Goal: Information Seeking & Learning: Check status

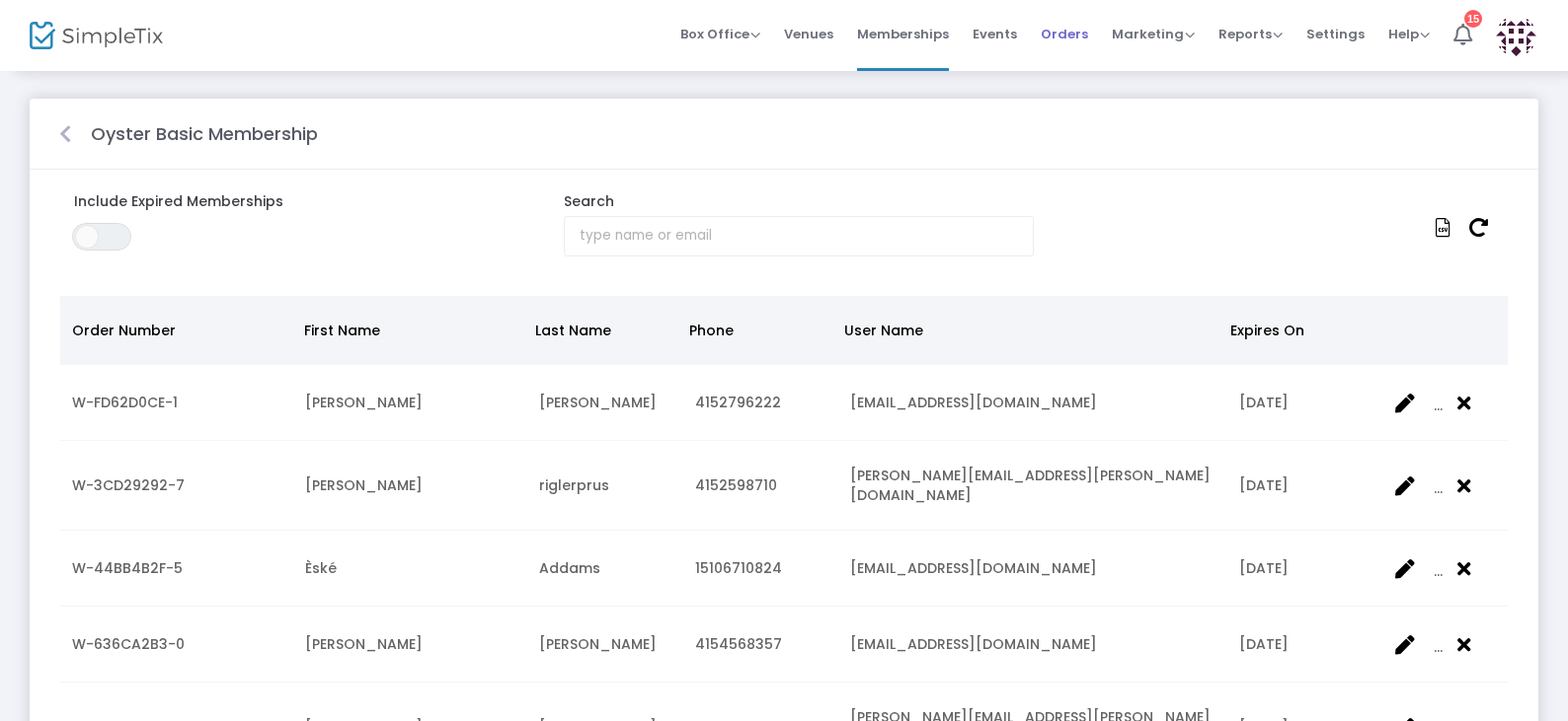
click at [1067, 40] on span "Orders" at bounding box center [1064, 34] width 48 height 51
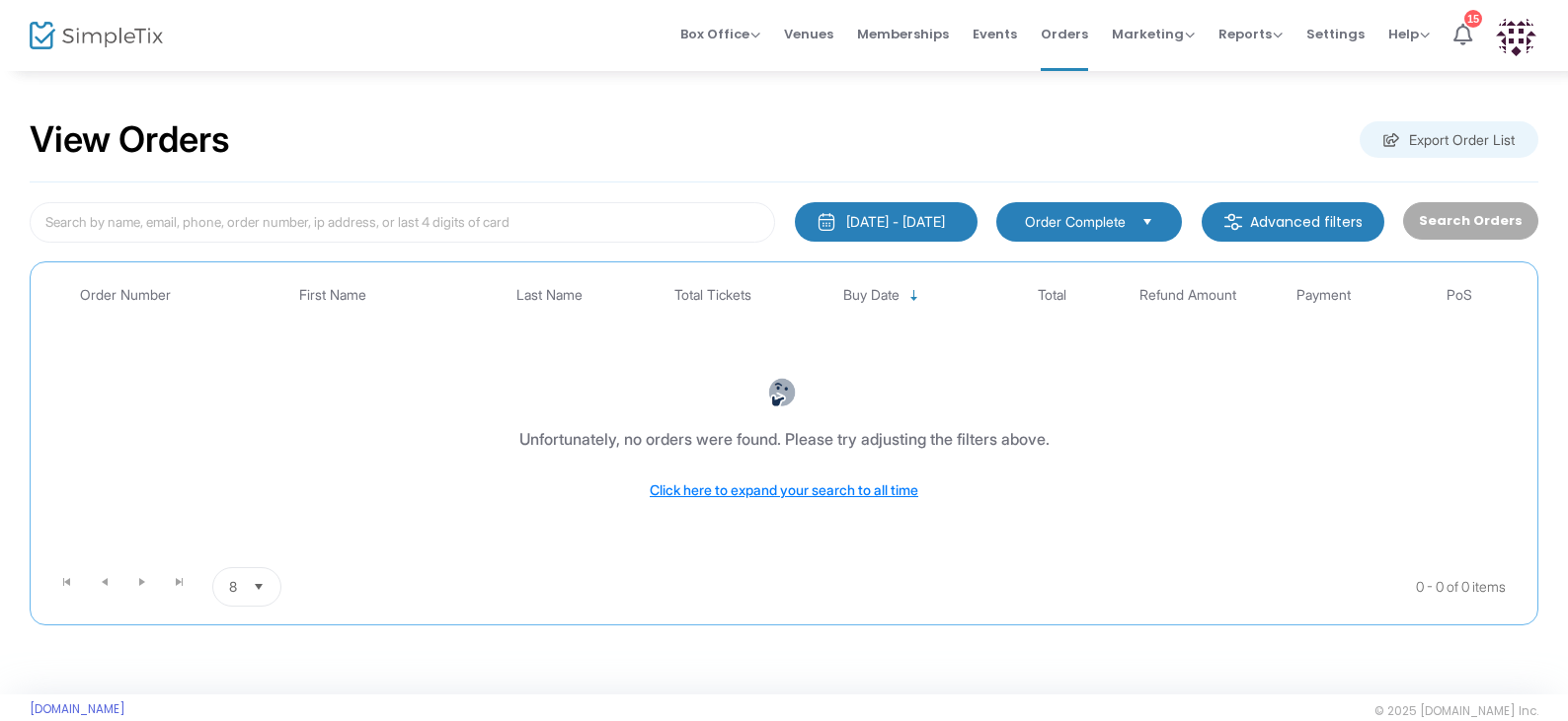
click at [1301, 226] on m-button "Advanced filters" at bounding box center [1293, 222] width 183 height 40
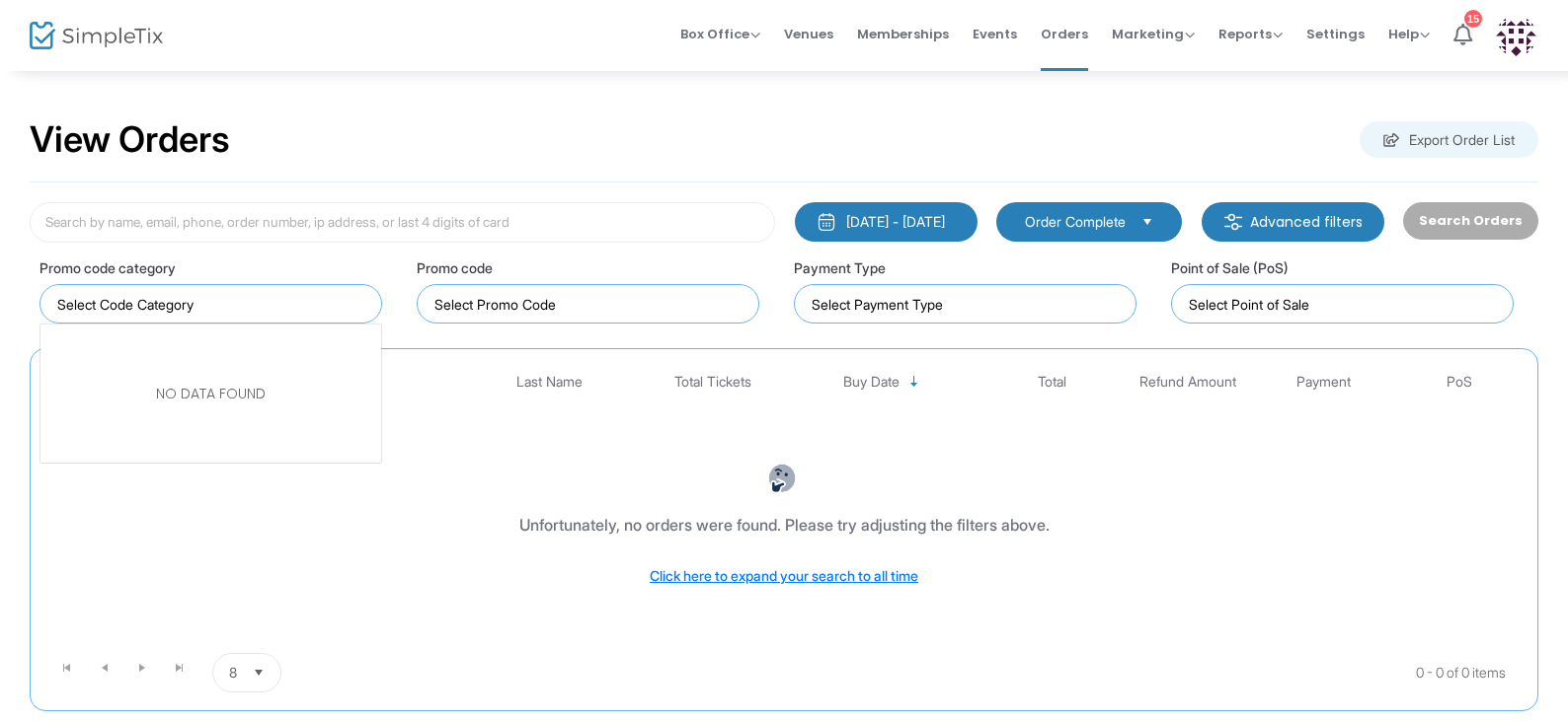
click at [312, 310] on input "NO DATA FOUND" at bounding box center [215, 304] width 315 height 21
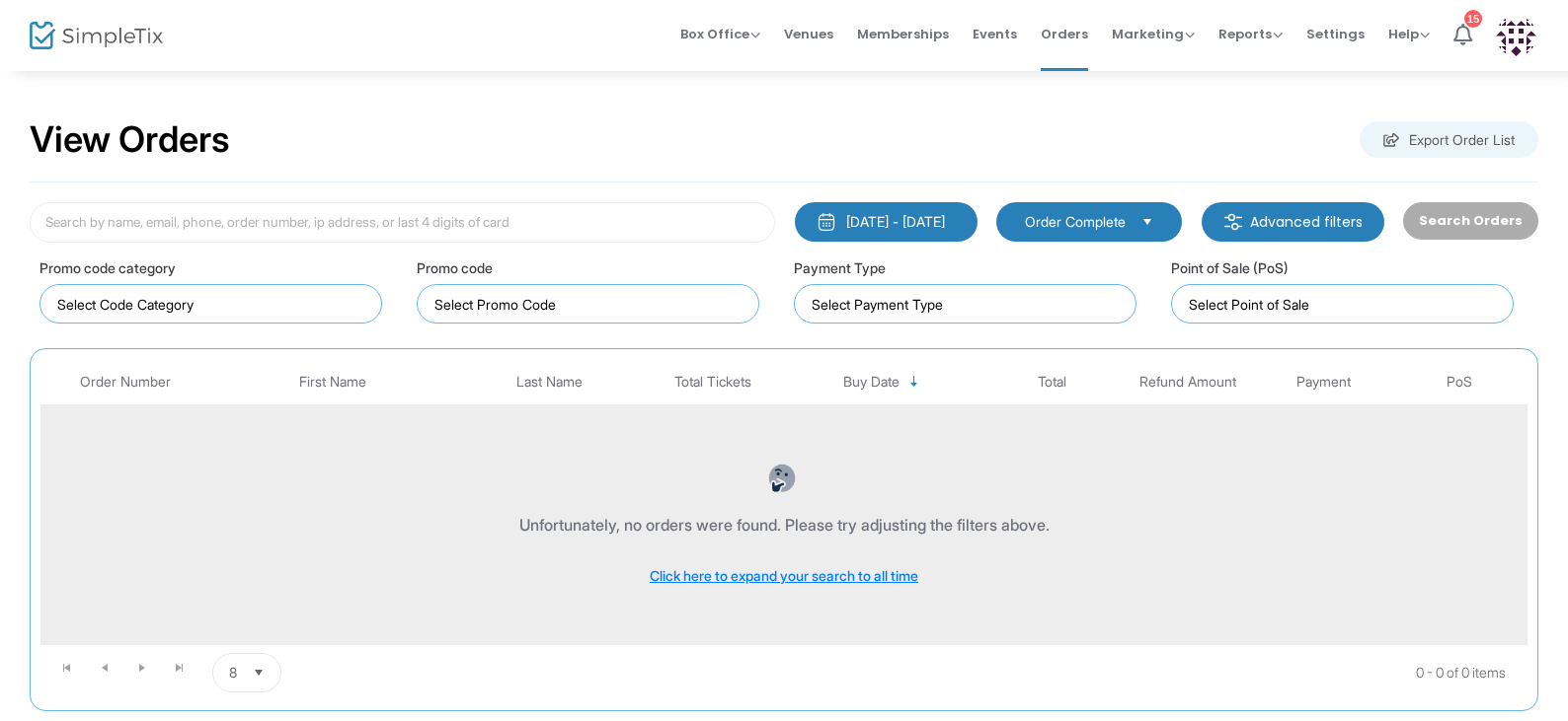
click at [1369, 499] on div "Unfortunately, no orders were found. Please try adjusting the filters above. Cl…" at bounding box center [784, 524] width 1477 height 202
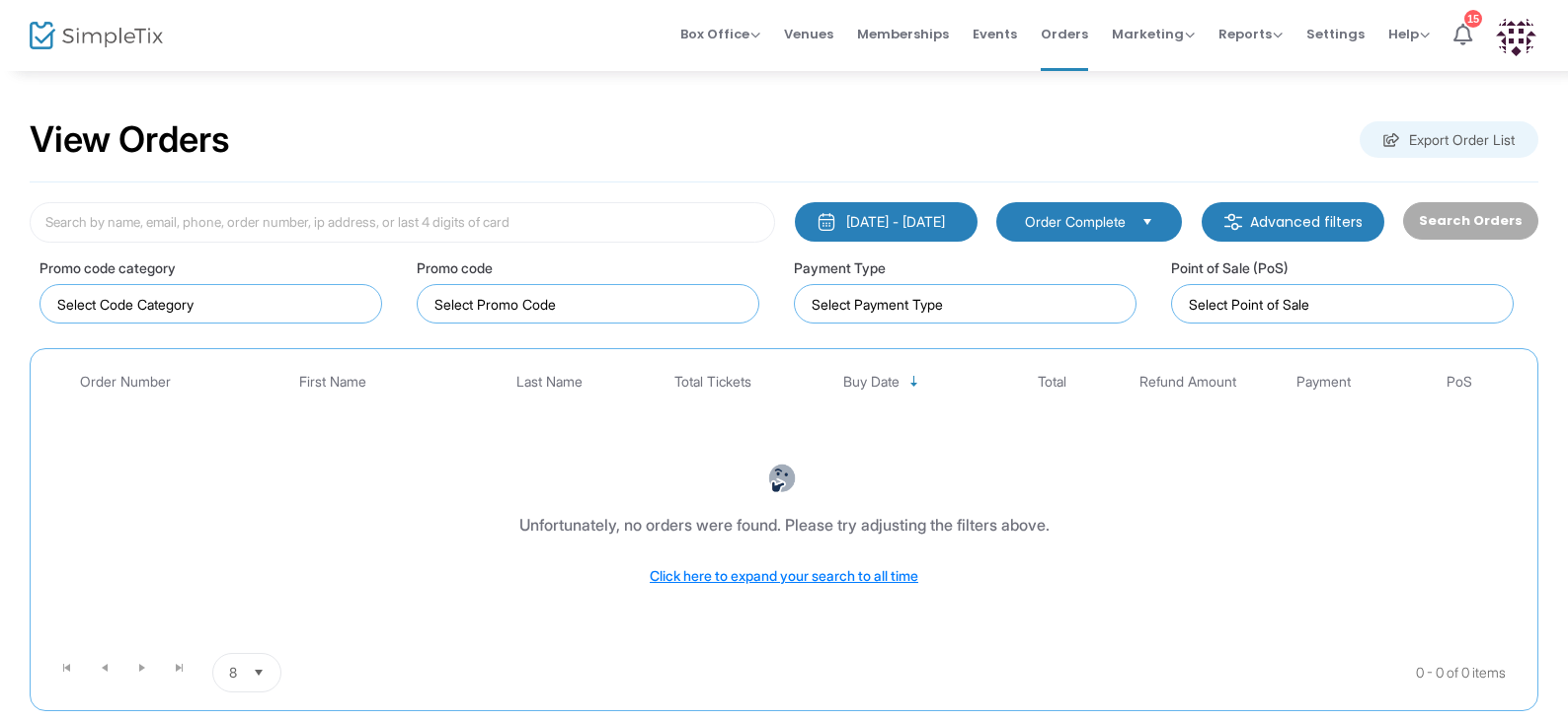
click at [1118, 217] on span "Order Complete" at bounding box center [1074, 222] width 100 height 20
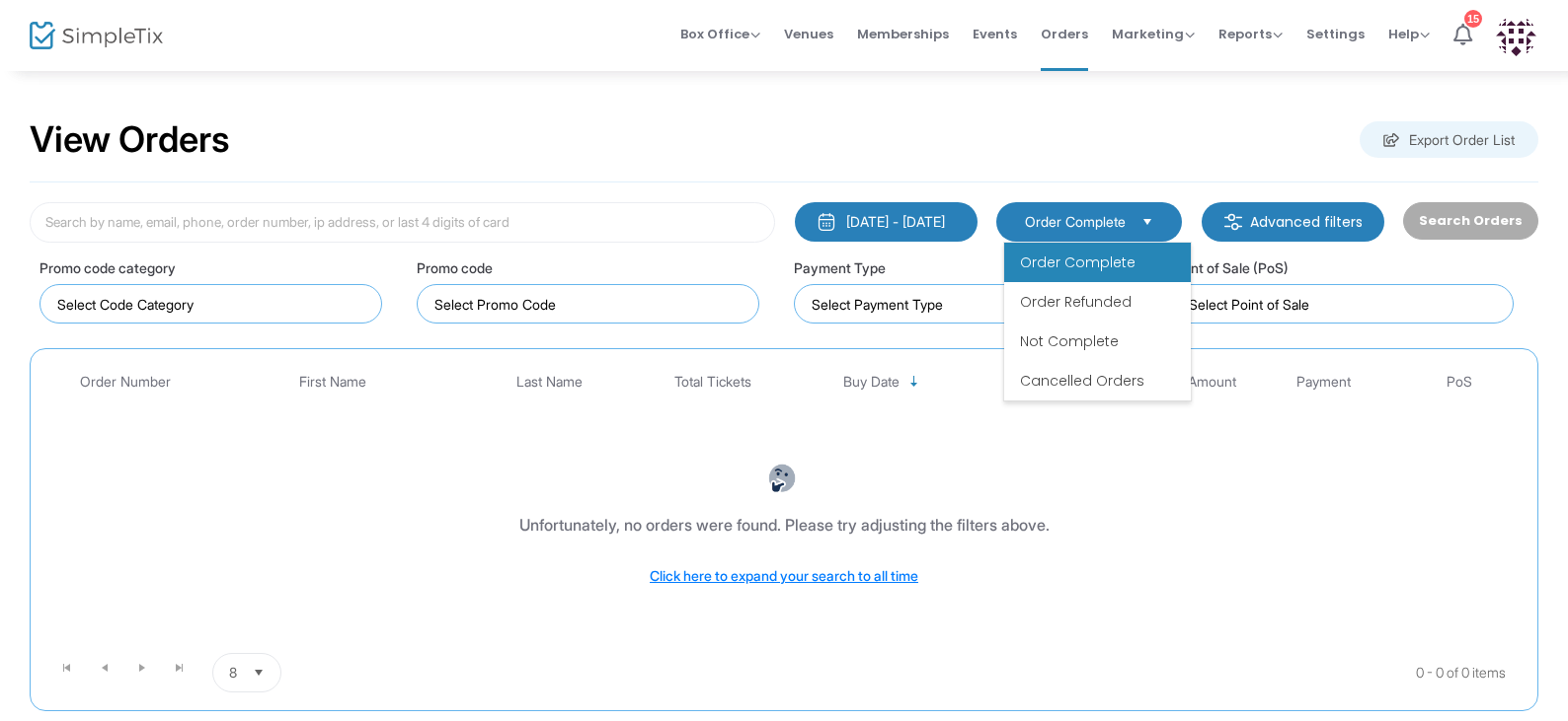
click at [1117, 263] on span "Order Complete" at bounding box center [1077, 262] width 115 height 20
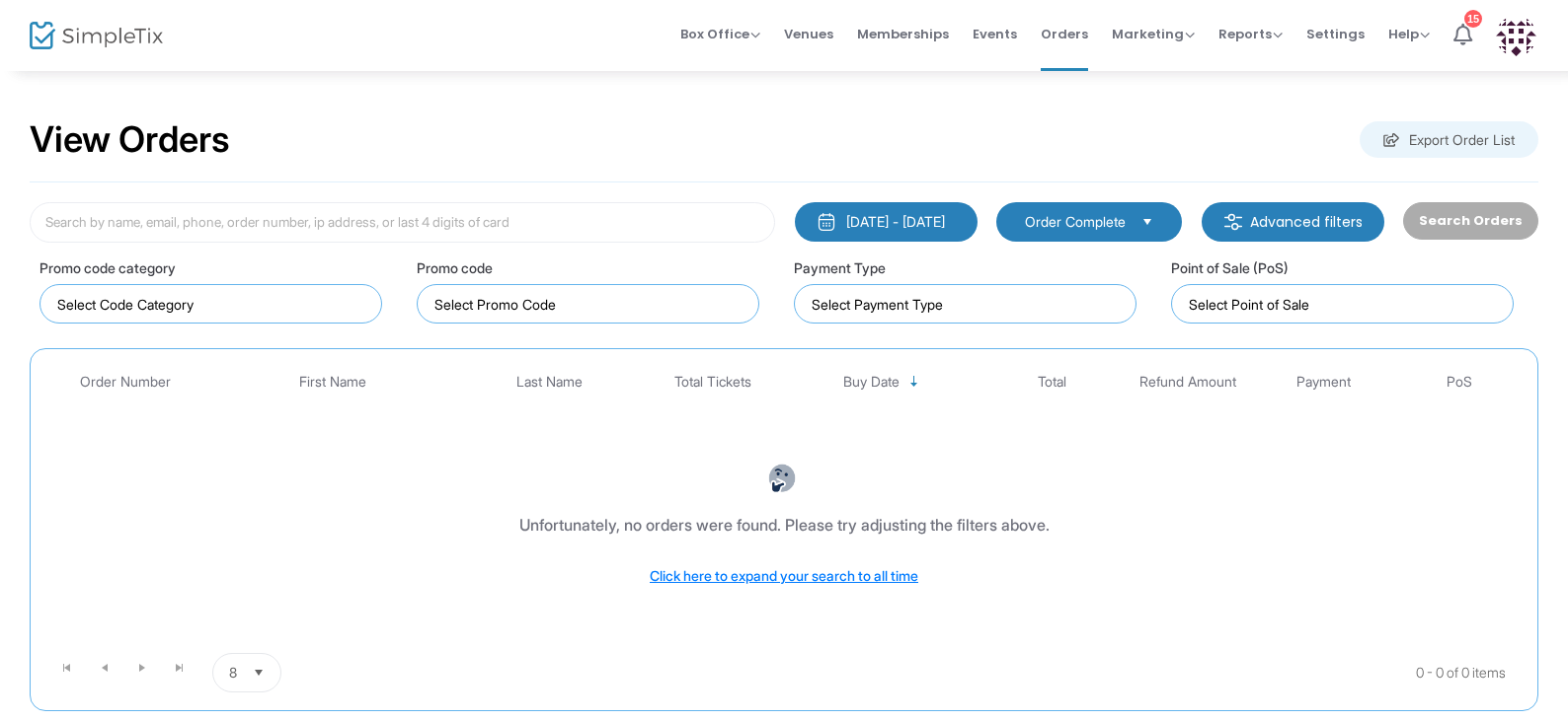
click at [897, 227] on div "11/4/2024 - 11/4/2024" at bounding box center [894, 222] width 98 height 20
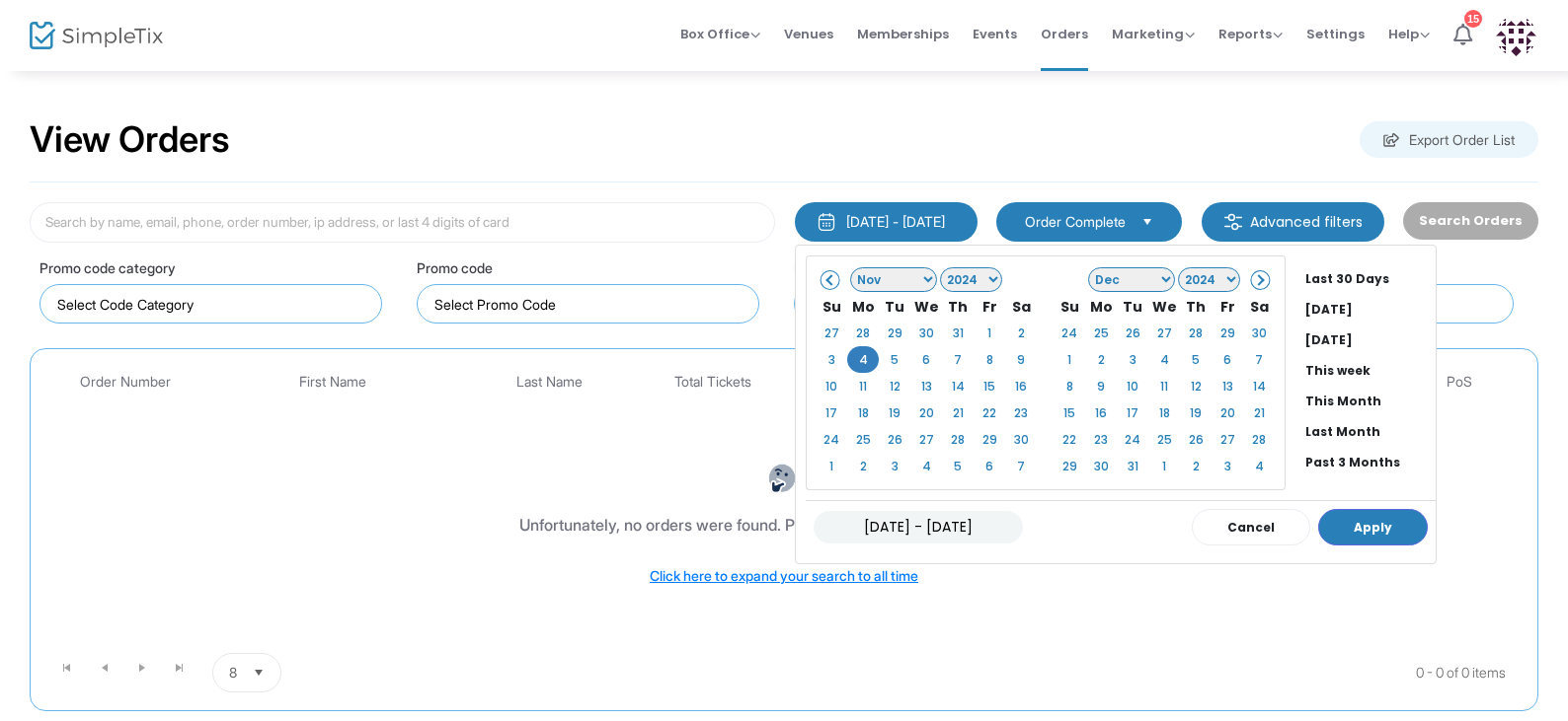
click at [974, 526] on input "11/04/2024 - 11/04/2024" at bounding box center [918, 527] width 210 height 33
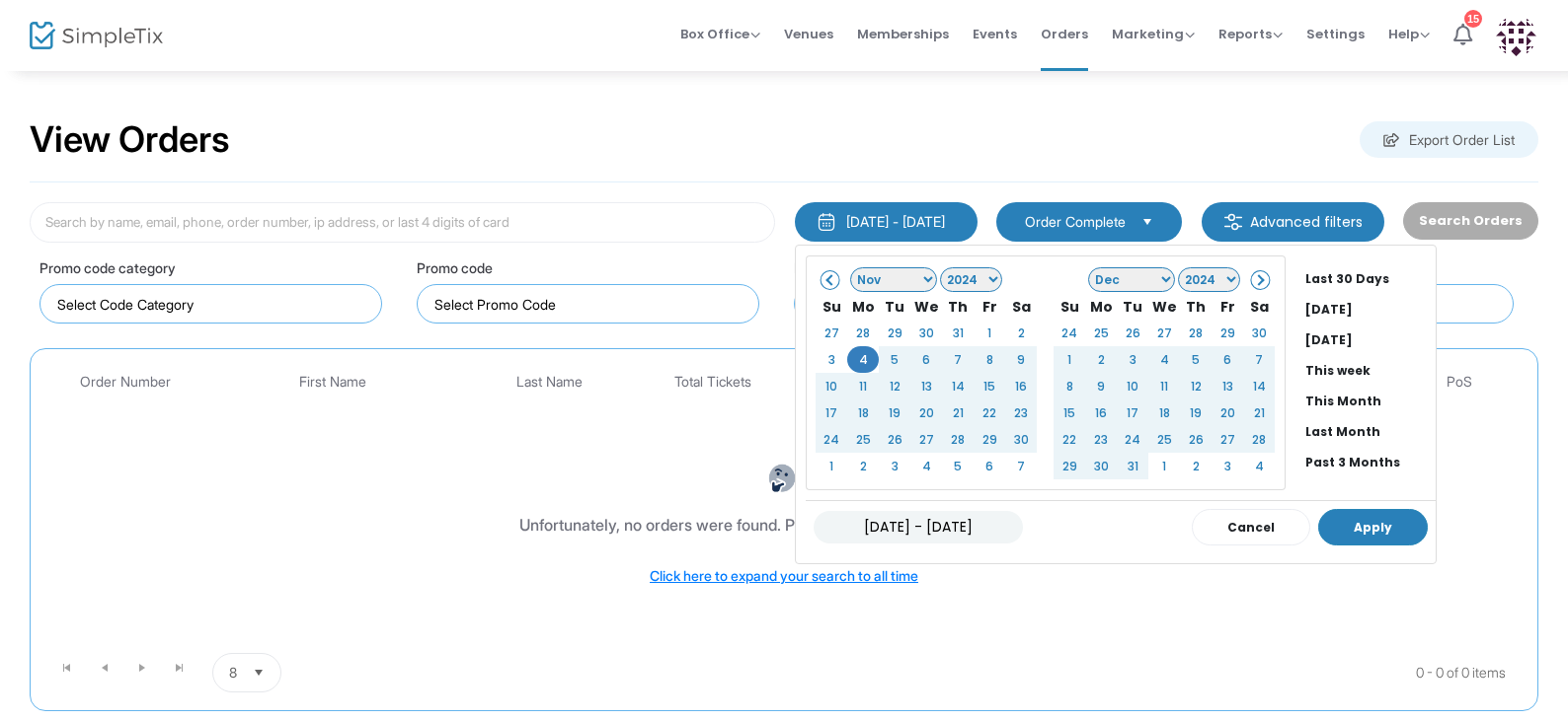
type input "11/04/2024 - 08/11/2025"
click at [1358, 528] on button "Apply" at bounding box center [1372, 527] width 109 height 37
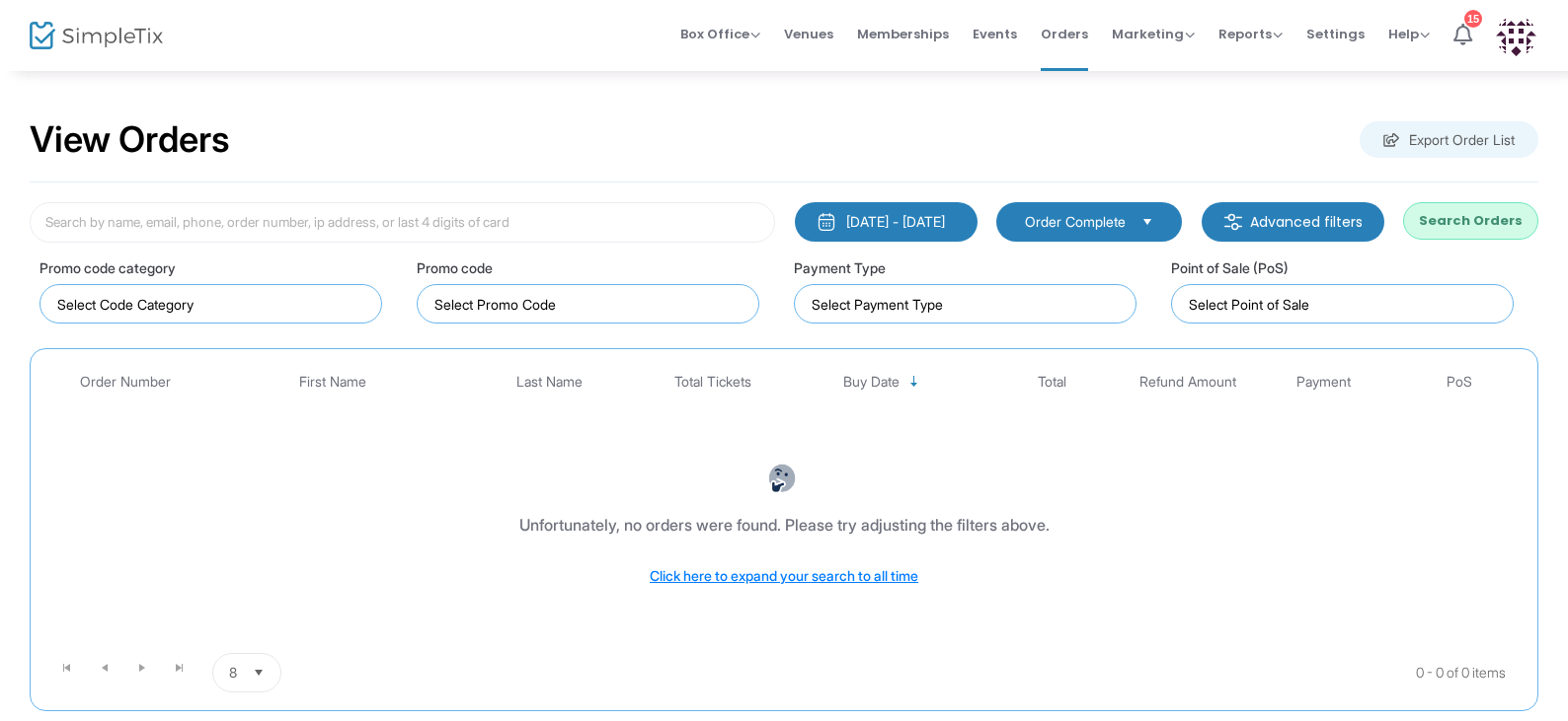
click at [1475, 224] on button "Search Orders" at bounding box center [1471, 221] width 135 height 38
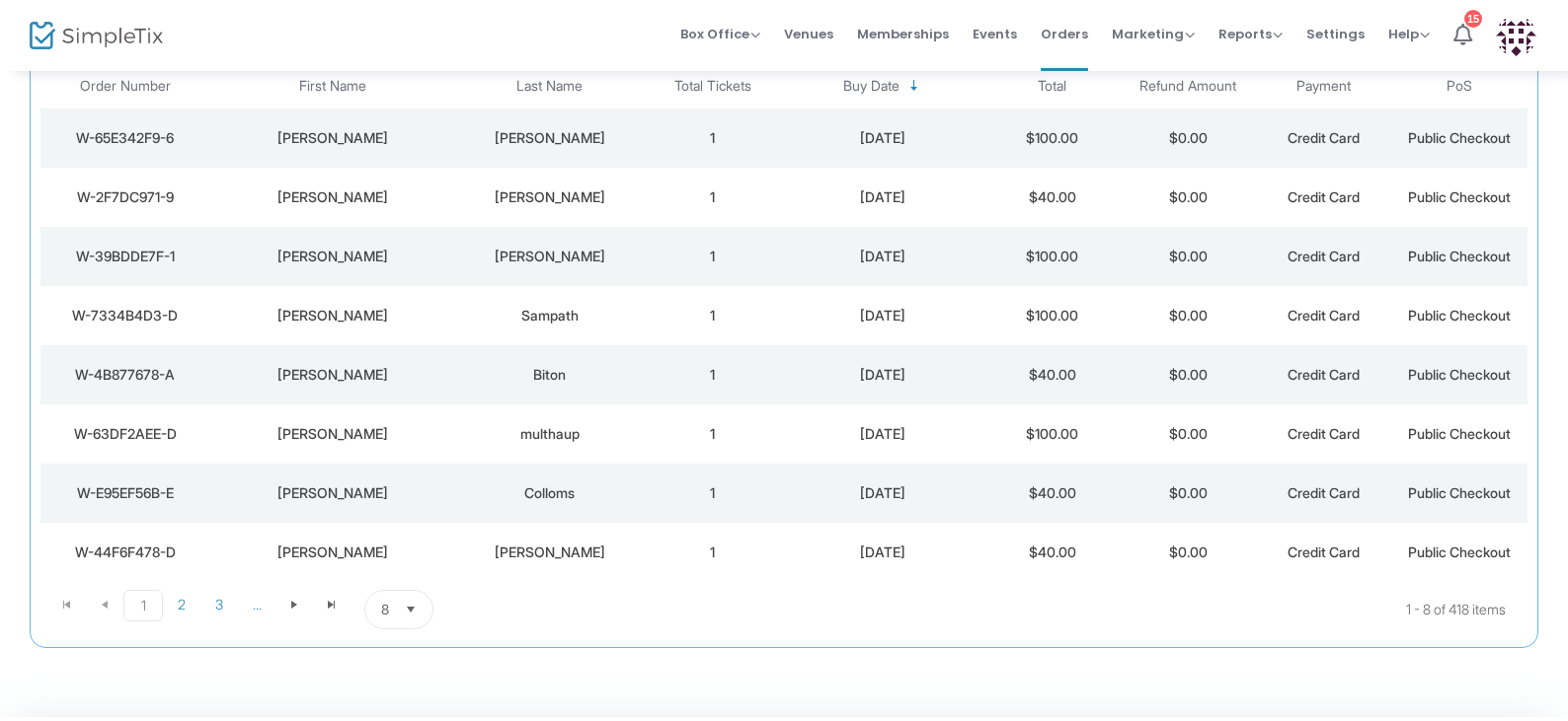
scroll to position [198, 0]
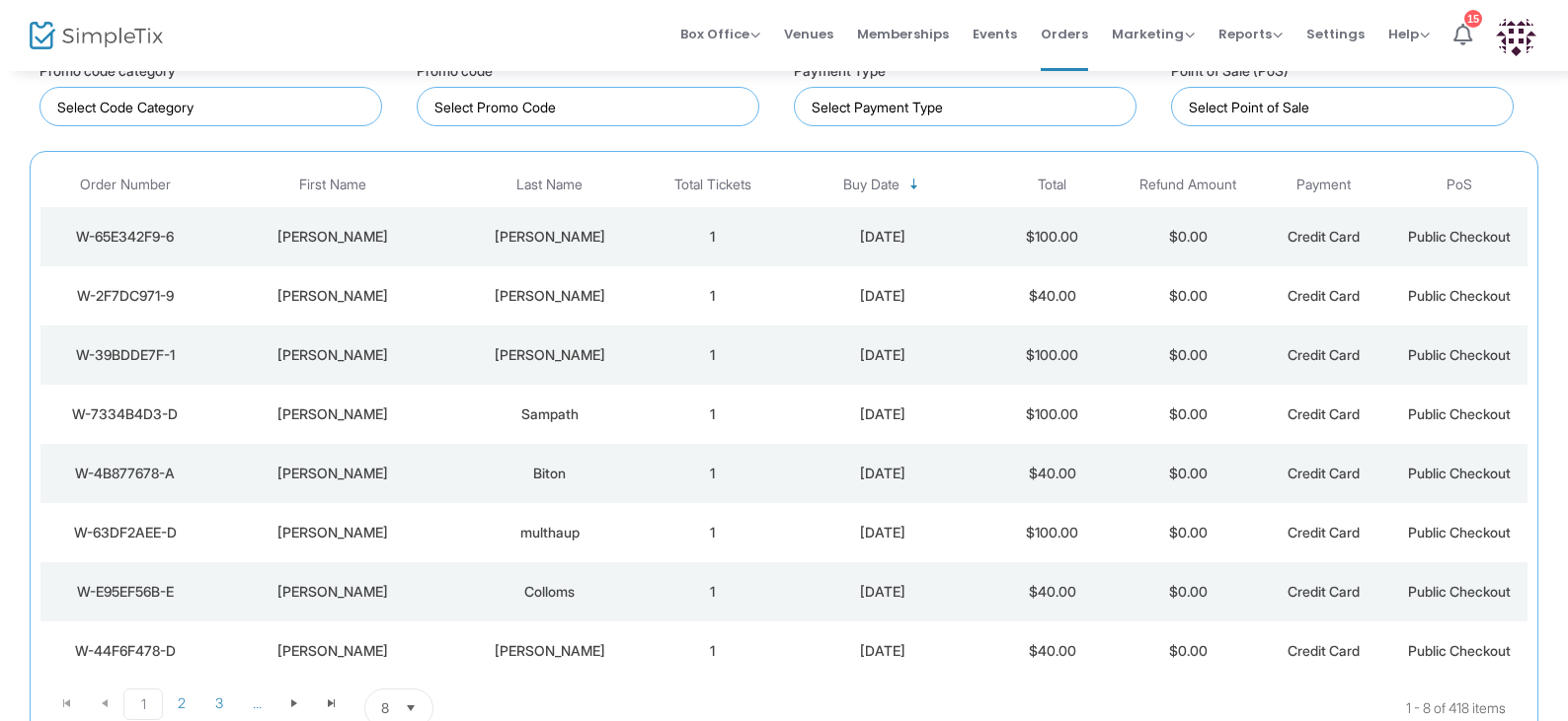
click at [160, 533] on div "W-63DF2AEE-D" at bounding box center [125, 533] width 160 height 20
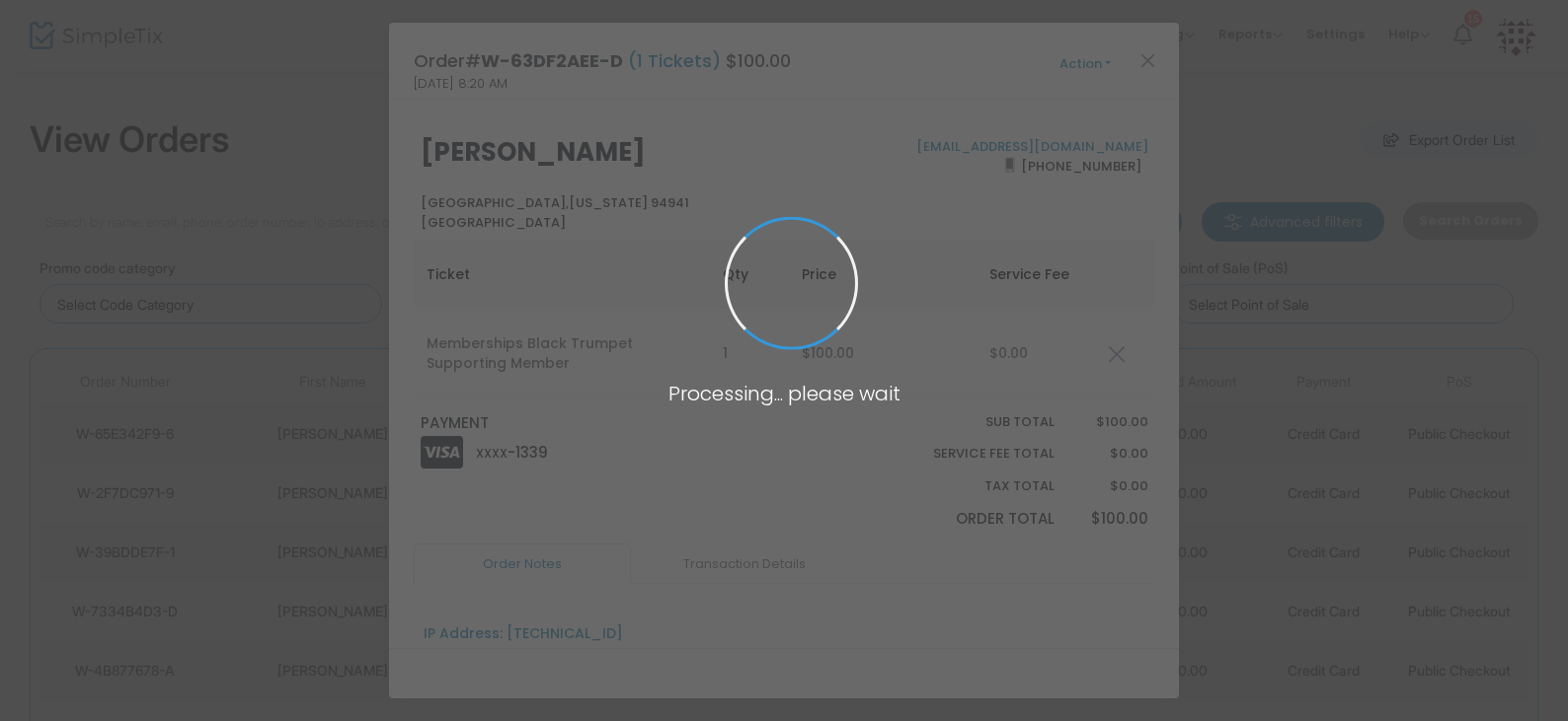
scroll to position [0, 0]
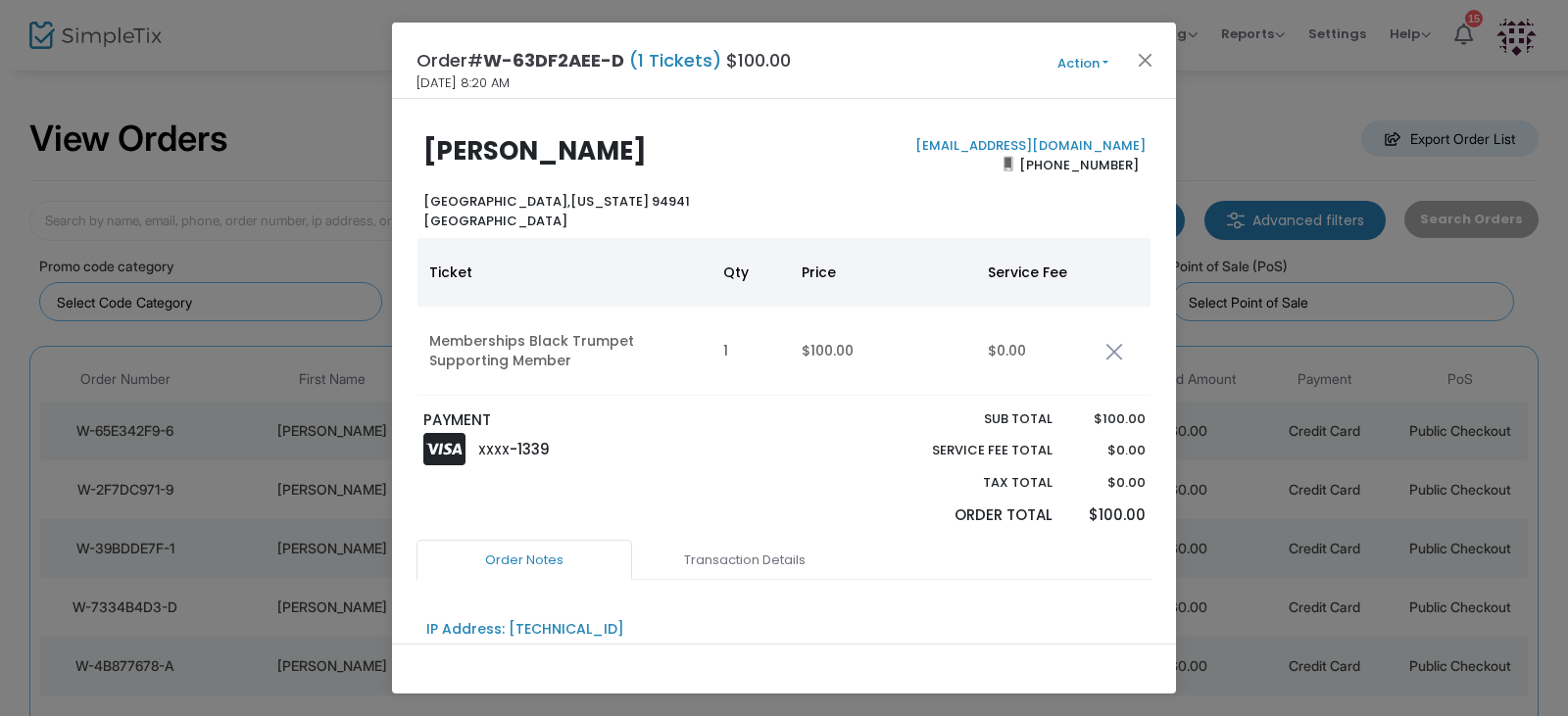
click at [1123, 60] on button "Action" at bounding box center [1082, 64] width 117 height 22
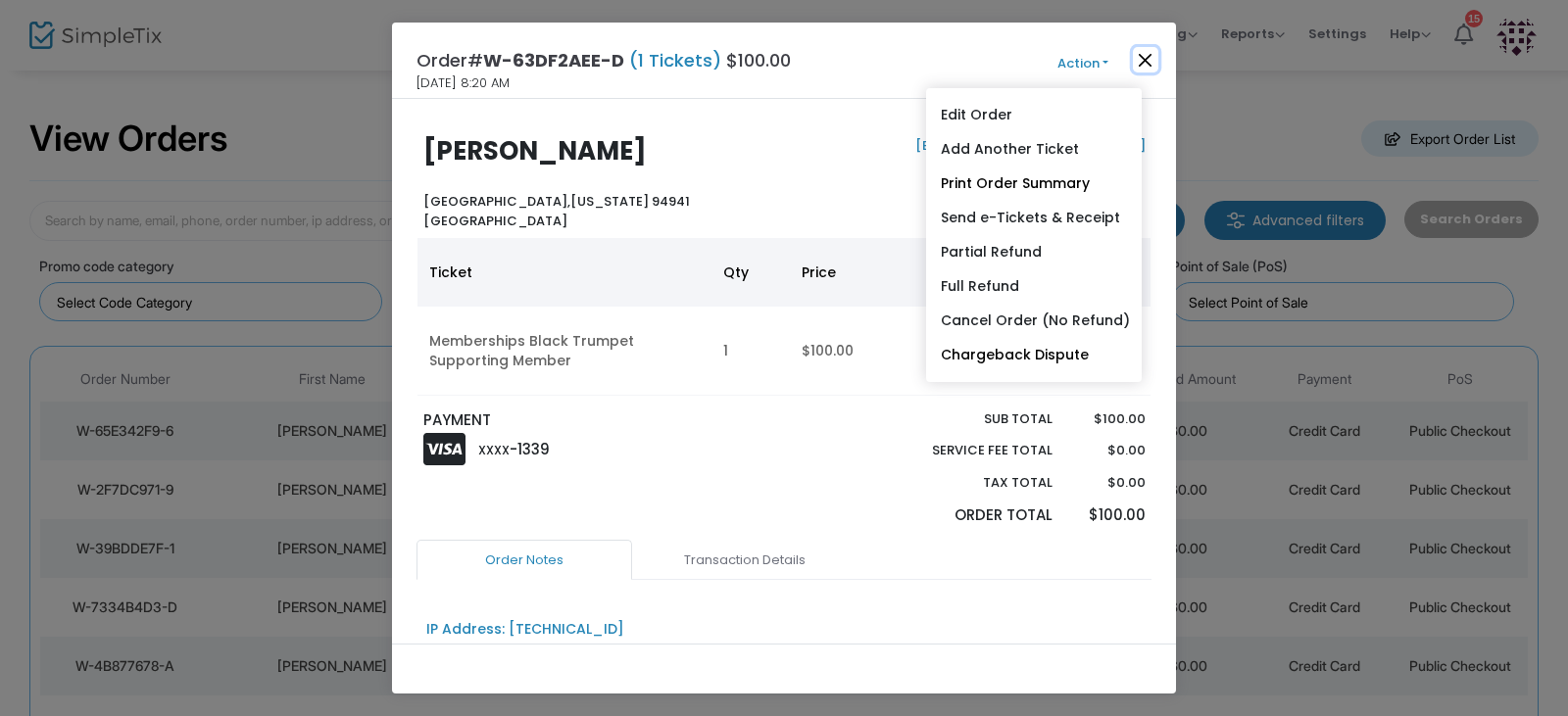
click at [1139, 60] on button "Close" at bounding box center [1145, 60] width 26 height 26
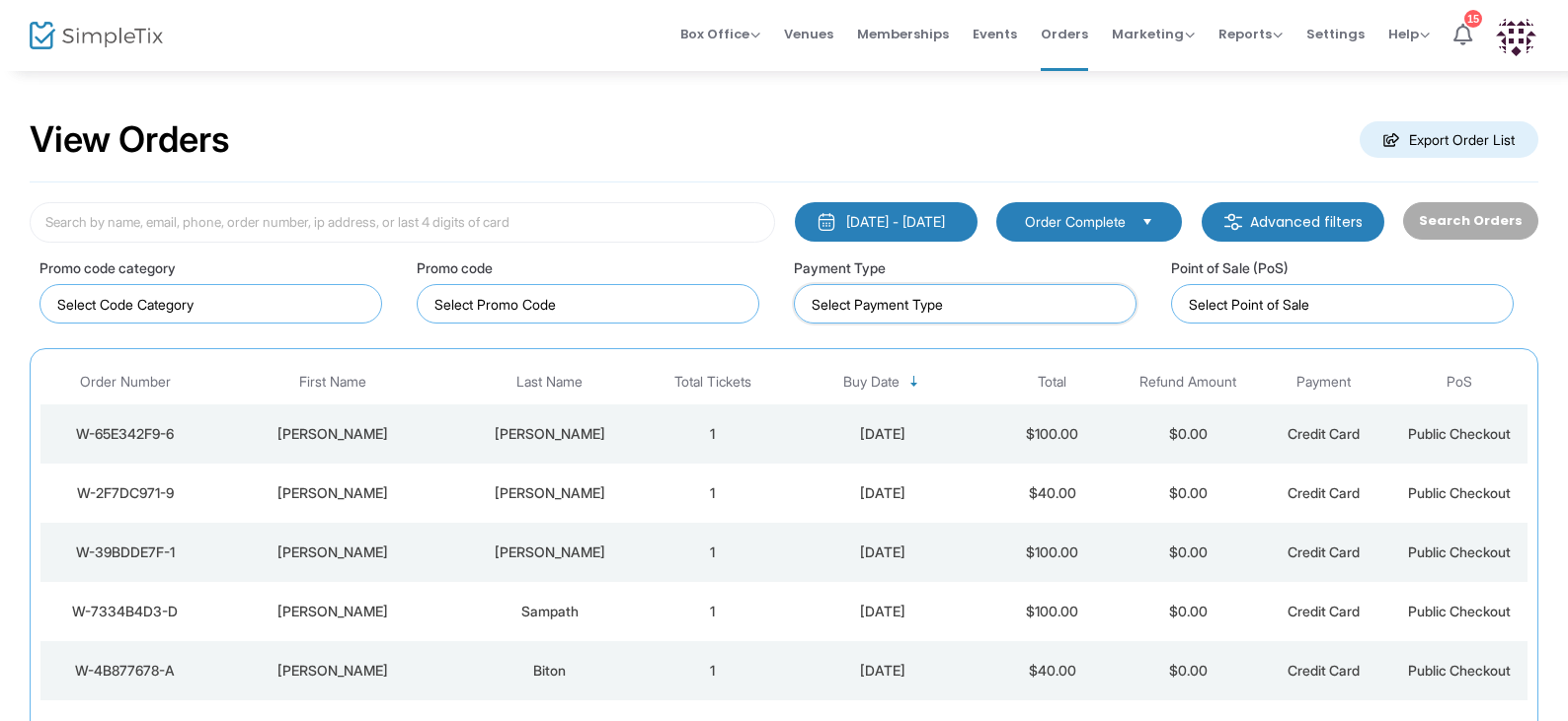
click at [1072, 302] on input at bounding box center [969, 304] width 315 height 21
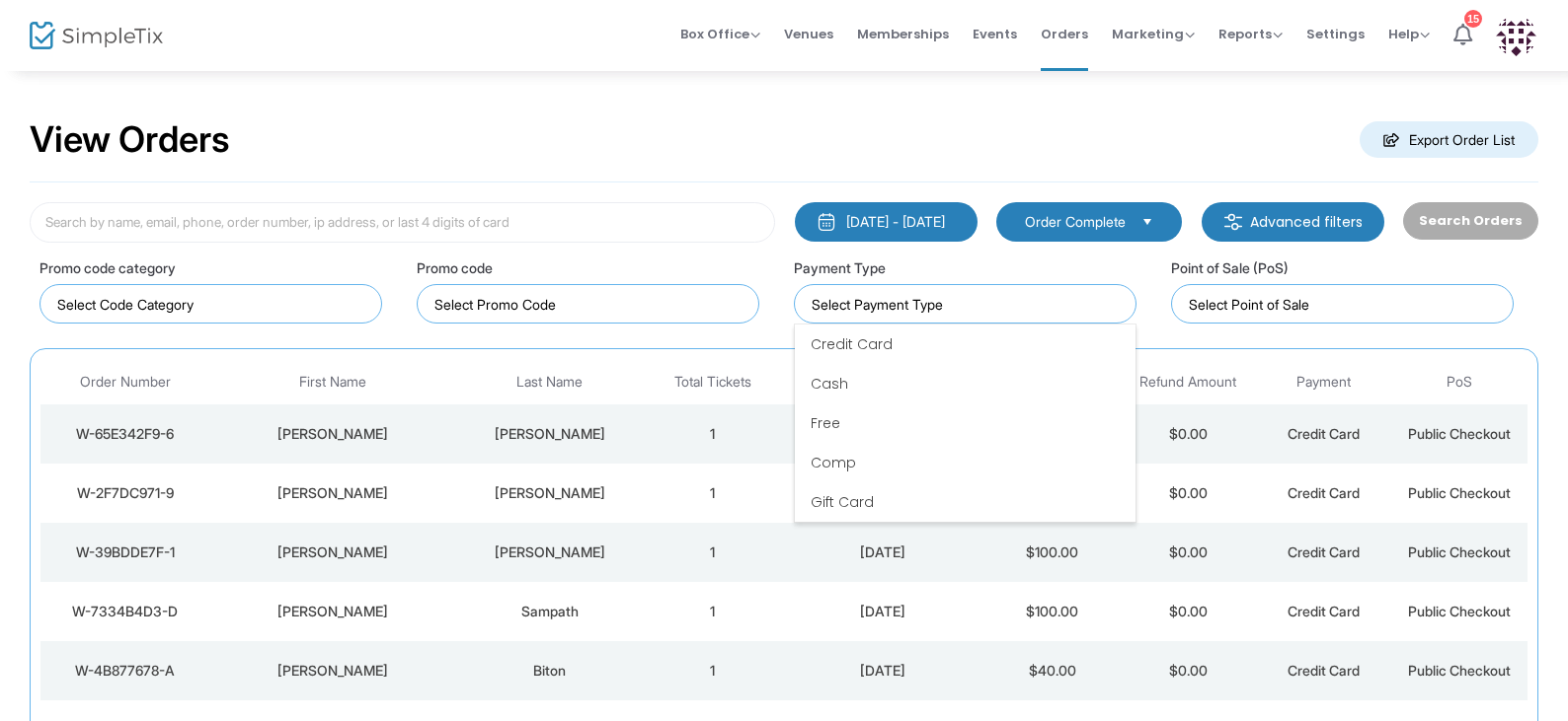
click at [1527, 280] on div "Point of Sale (PoS)" at bounding box center [1349, 291] width 358 height 68
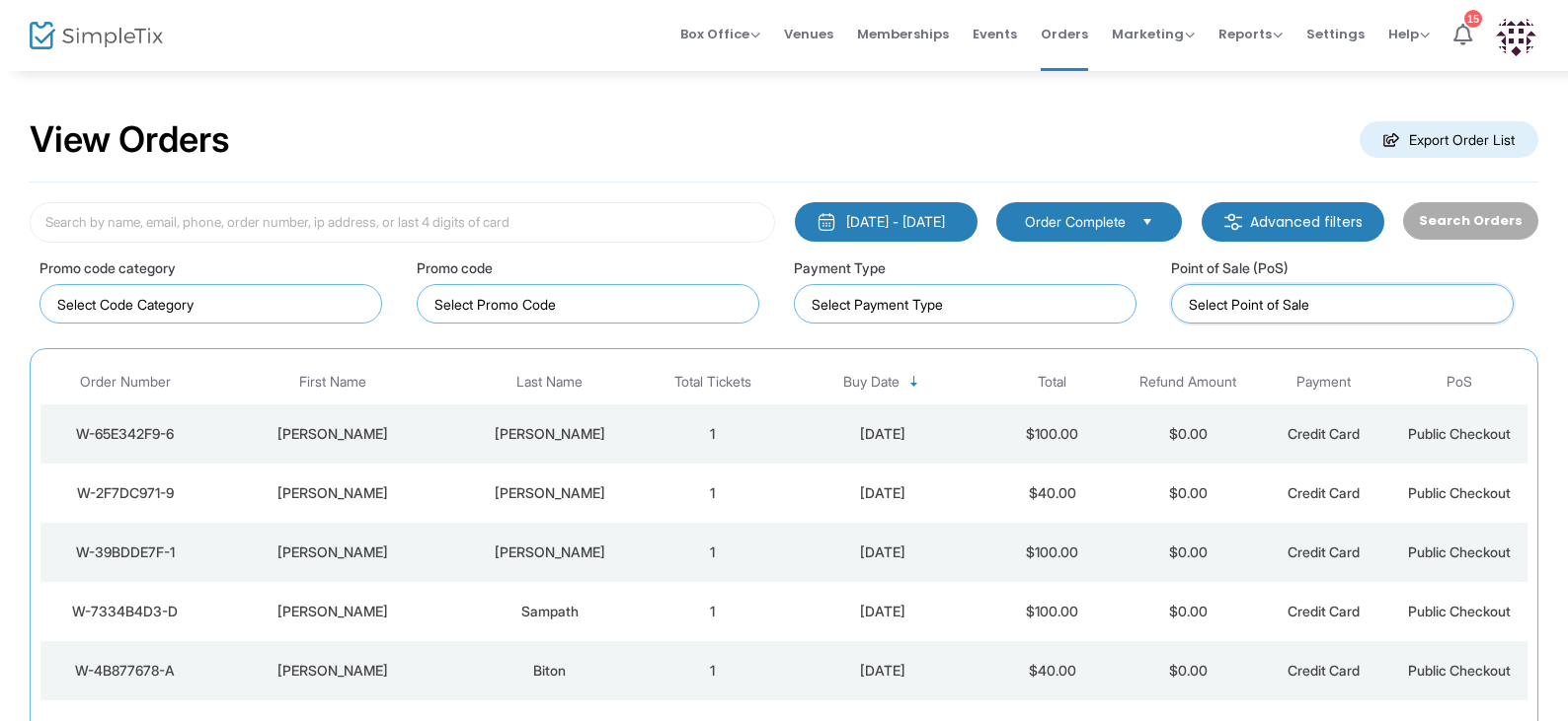
click at [1420, 305] on input at bounding box center [1345, 304] width 315 height 21
click at [1531, 277] on div "Point of Sale (PoS)" at bounding box center [1349, 285] width 378 height 76
click at [973, 221] on button "11/4/2024 - 8/11/2025" at bounding box center [886, 222] width 183 height 40
